Goal: Check status: Check status

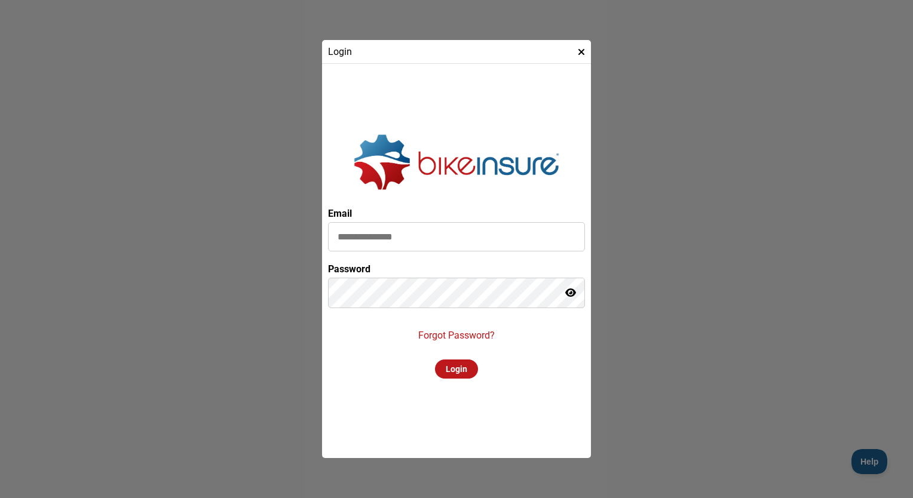
type input "**********"
click at [463, 372] on div "Login" at bounding box center [456, 369] width 43 height 19
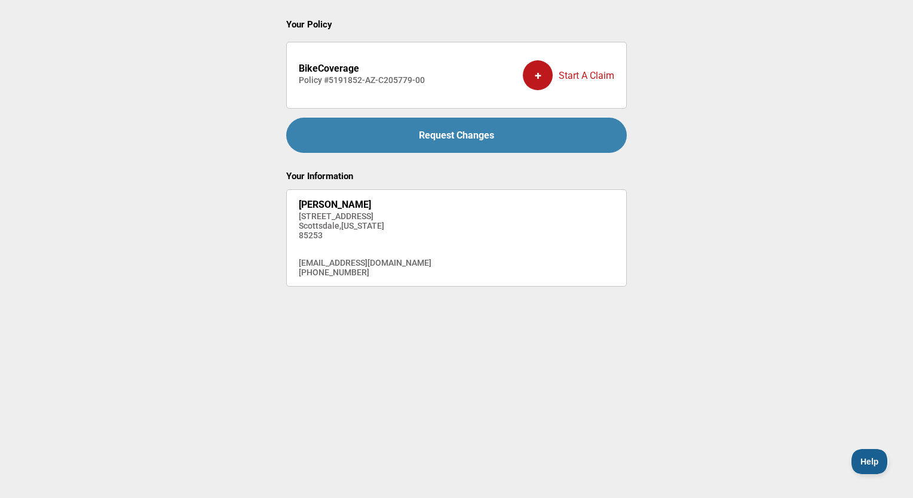
click at [397, 133] on div "Request Changes" at bounding box center [456, 135] width 340 height 35
click at [326, 219] on h4 "[STREET_ADDRESS]" at bounding box center [365, 216] width 133 height 10
click at [326, 231] on h4 "[GEOGRAPHIC_DATA] , [US_STATE]" at bounding box center [365, 226] width 133 height 10
click at [370, 81] on h4 "Policy # 5191852-AZ-C205779-00" at bounding box center [362, 80] width 126 height 10
